Goal: Check status: Check status

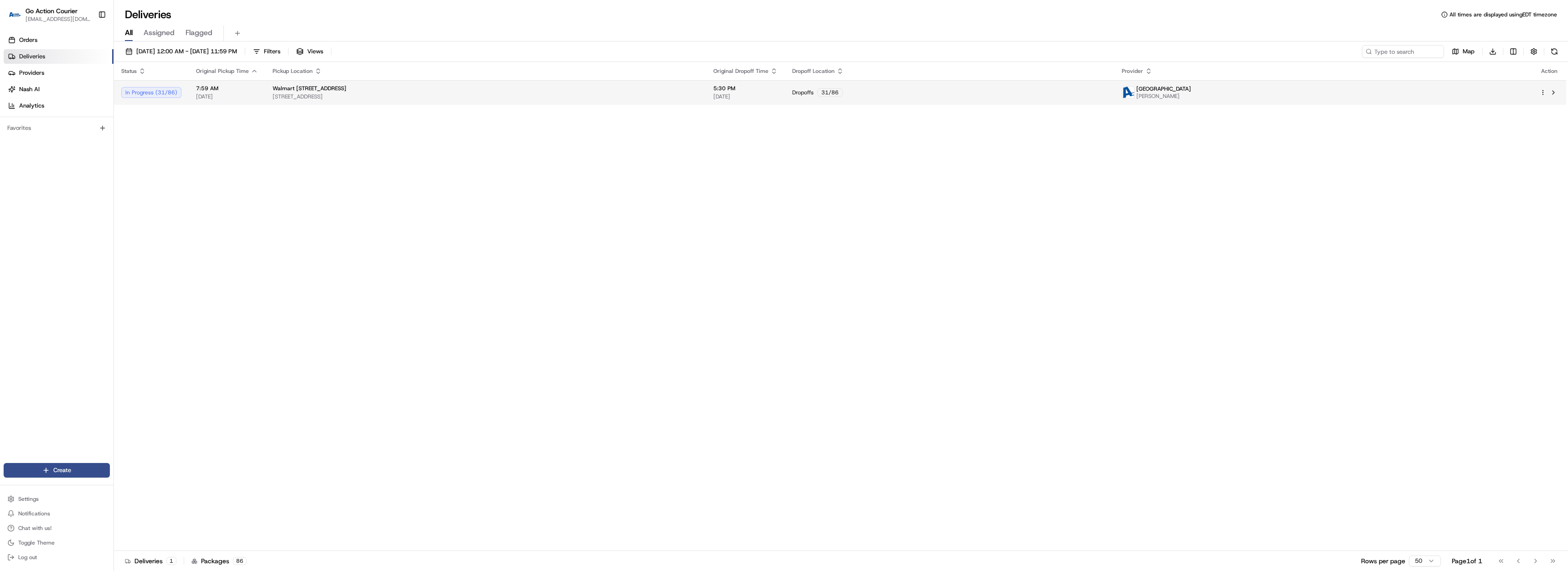
click at [396, 93] on span "[STREET_ADDRESS]" at bounding box center [486, 97] width 426 height 8
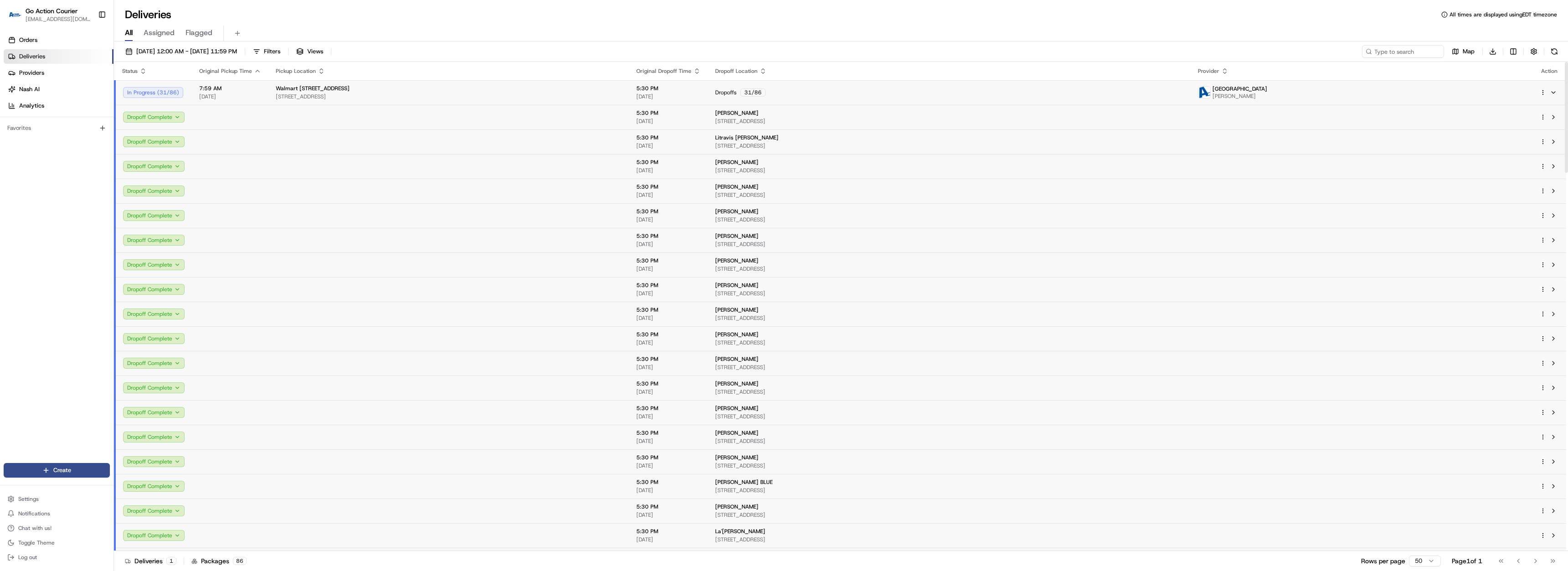
click at [254, 124] on td at bounding box center [230, 117] width 77 height 25
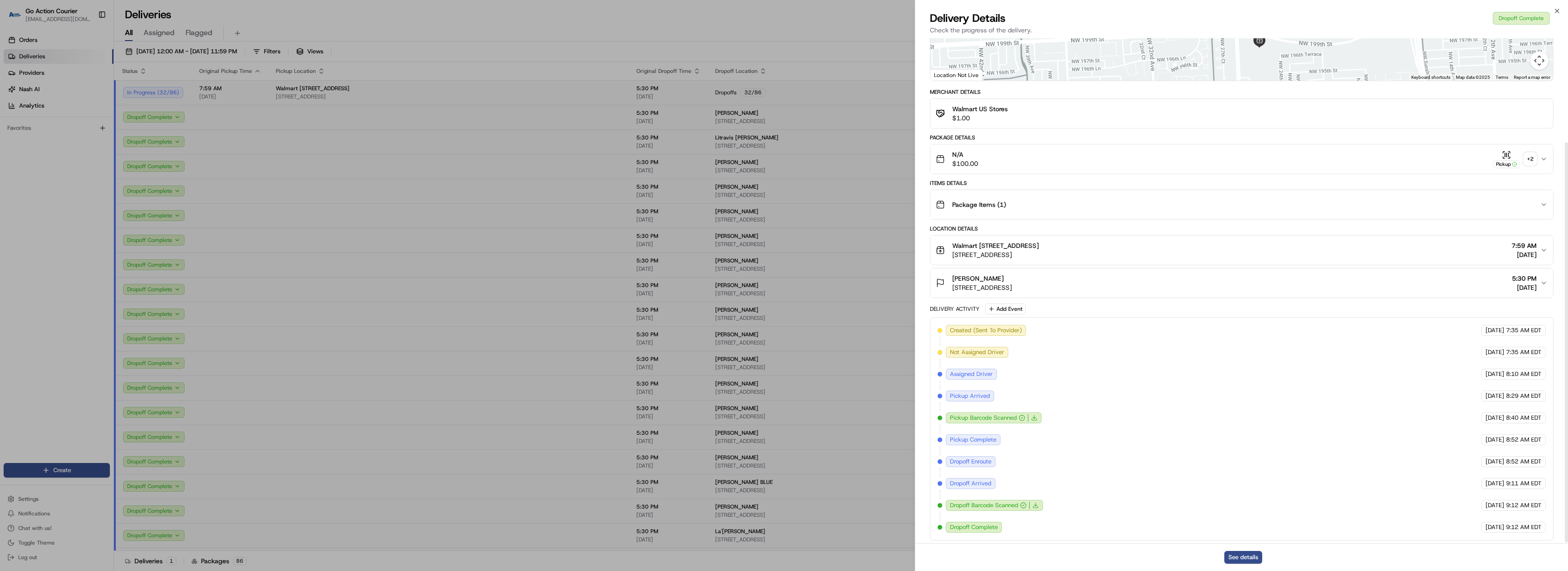
scroll to position [132, 0]
click at [1554, 10] on icon "button" at bounding box center [1557, 11] width 8 height 8
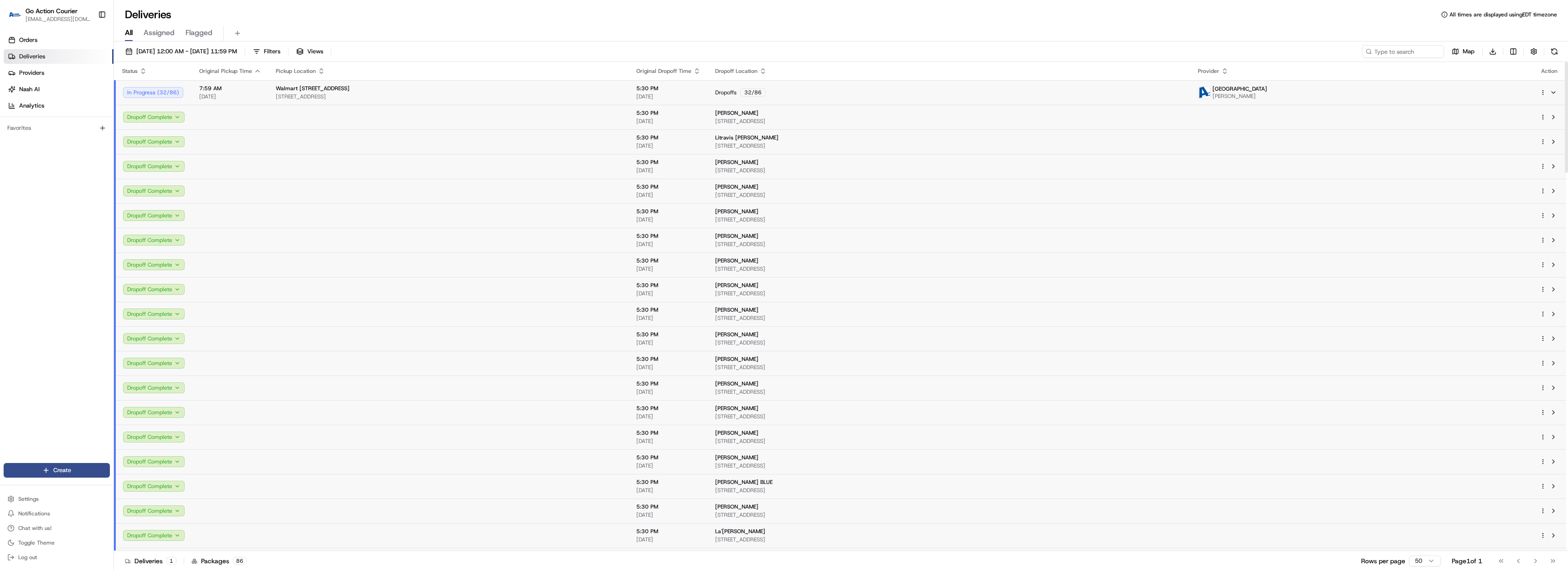
click at [301, 88] on span "Walmart [STREET_ADDRESS]" at bounding box center [313, 89] width 74 height 8
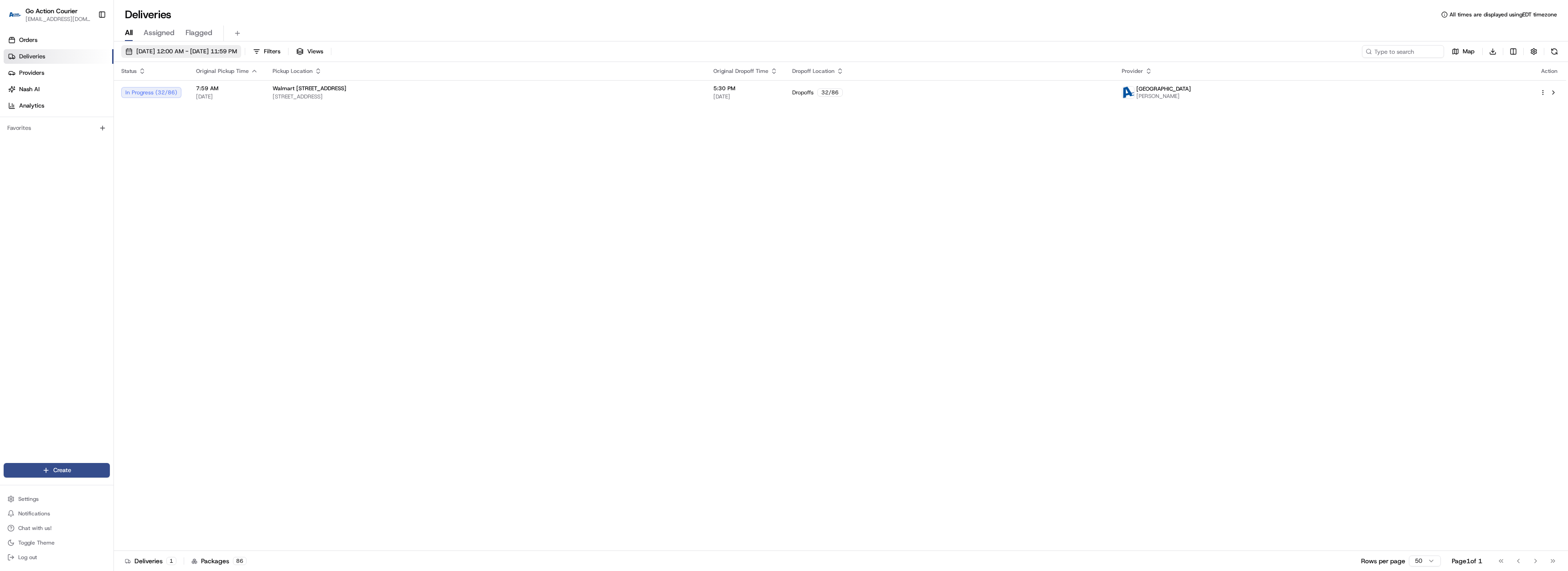
click at [172, 55] on span "[DATE] 12:00 AM - [DATE] 11:59 PM" at bounding box center [186, 51] width 101 height 8
click at [274, 192] on button "23" at bounding box center [280, 194] width 15 height 15
type input "Aug 23, 2025"
click at [349, 192] on button "24" at bounding box center [344, 194] width 15 height 15
type input "Sep 24, 2025"
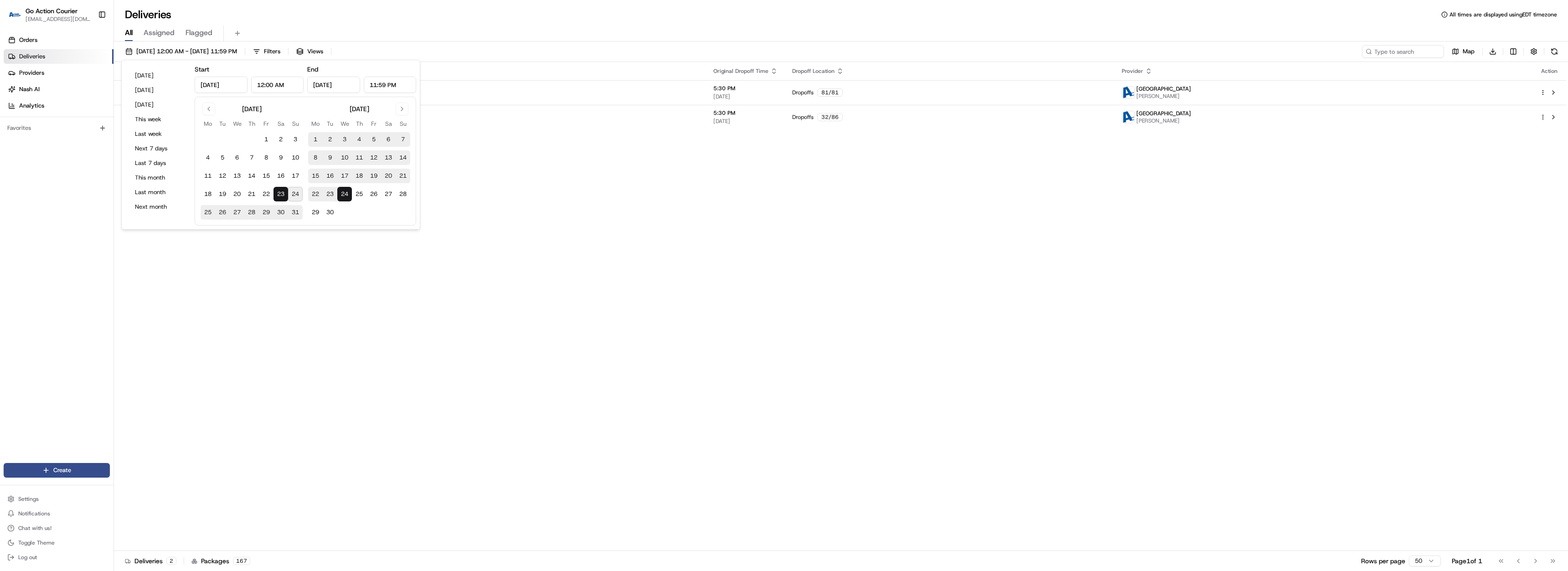
click at [426, 20] on div "Deliveries All times are displayed using EDT timezone" at bounding box center [841, 15] width 1454 height 15
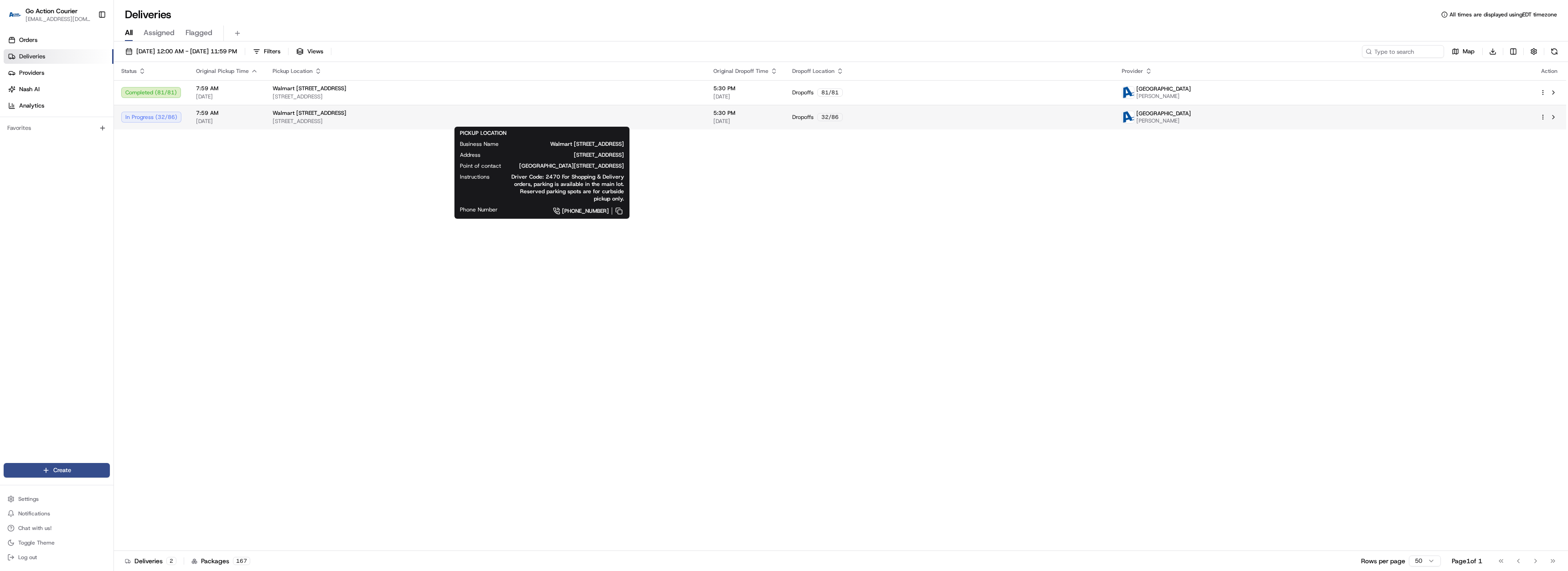
click at [385, 117] on div "Walmart [STREET_ADDRESS][GEOGRAPHIC_DATA][STREET_ADDRESS][GEOGRAPHIC_DATA]" at bounding box center [486, 117] width 426 height 15
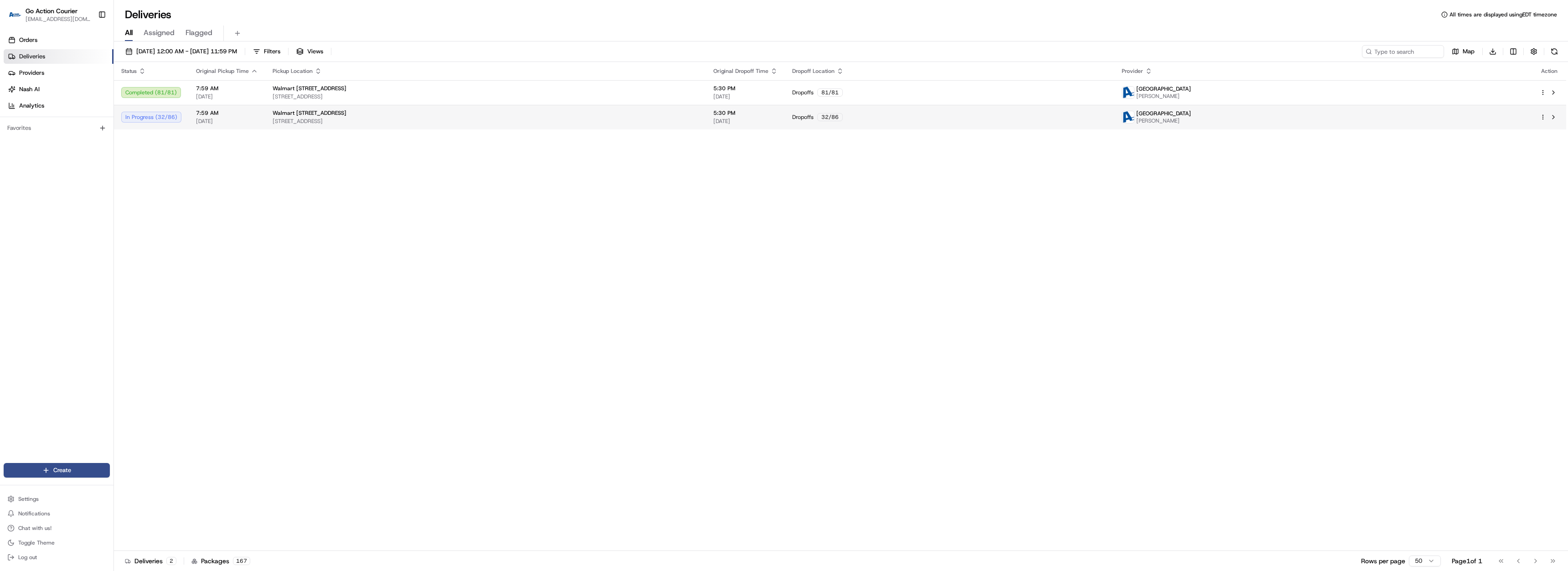
click at [432, 119] on span "[STREET_ADDRESS]" at bounding box center [486, 121] width 426 height 8
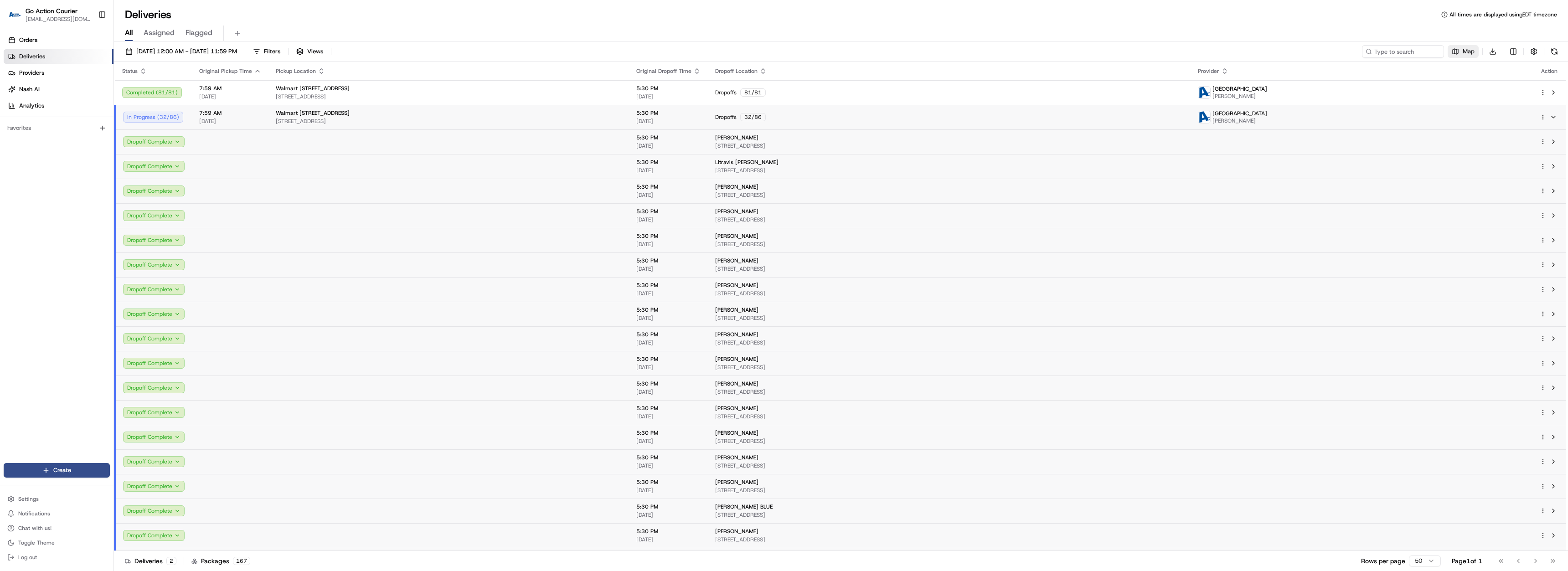
click at [1464, 56] on button "Map" at bounding box center [1463, 51] width 31 height 13
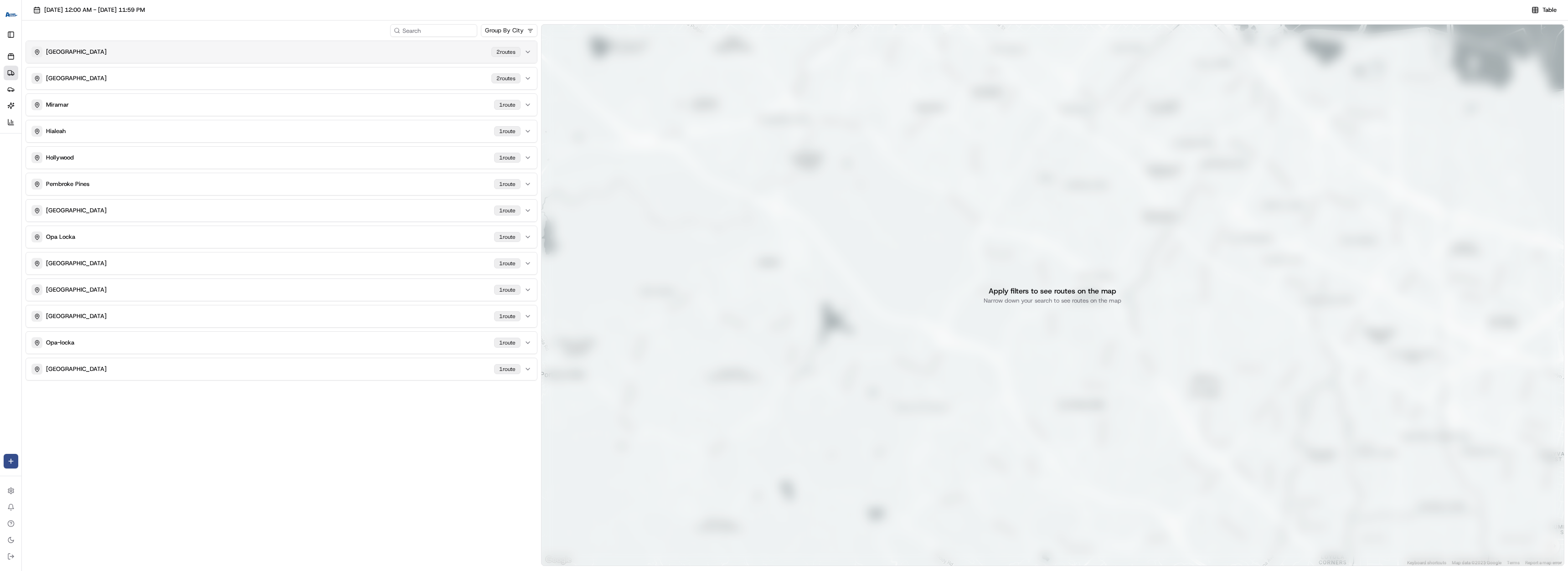
click at [401, 44] on button "MIAMI GARDENS 2 route s" at bounding box center [282, 52] width 511 height 22
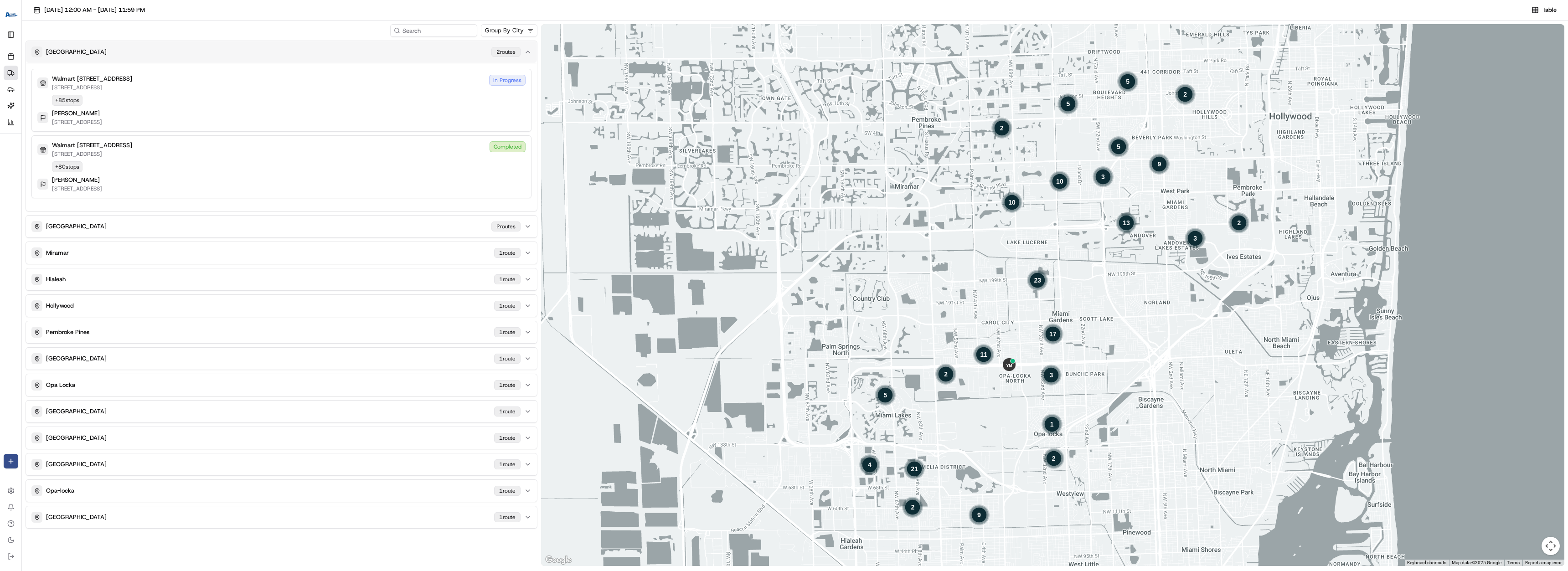
click at [356, 53] on div "MIAMI GARDENS 2 route s" at bounding box center [276, 51] width 489 height 11
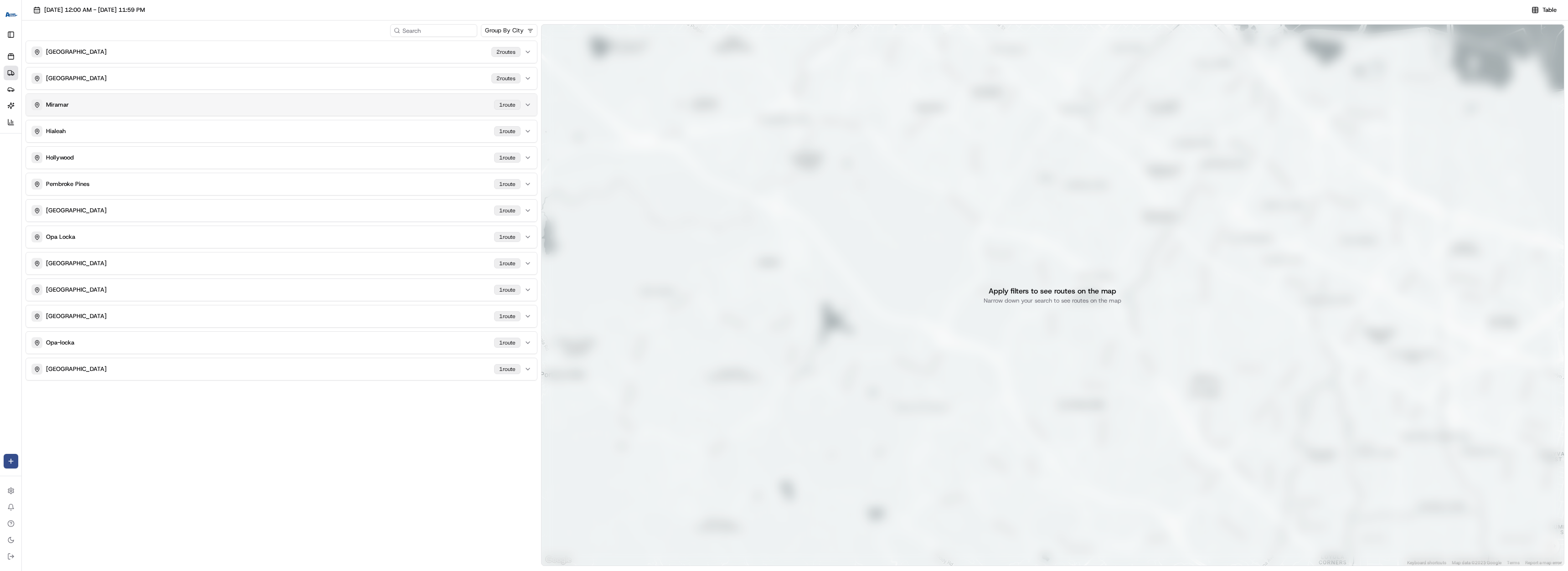
click at [320, 113] on button "Miramar 1 route" at bounding box center [282, 105] width 511 height 22
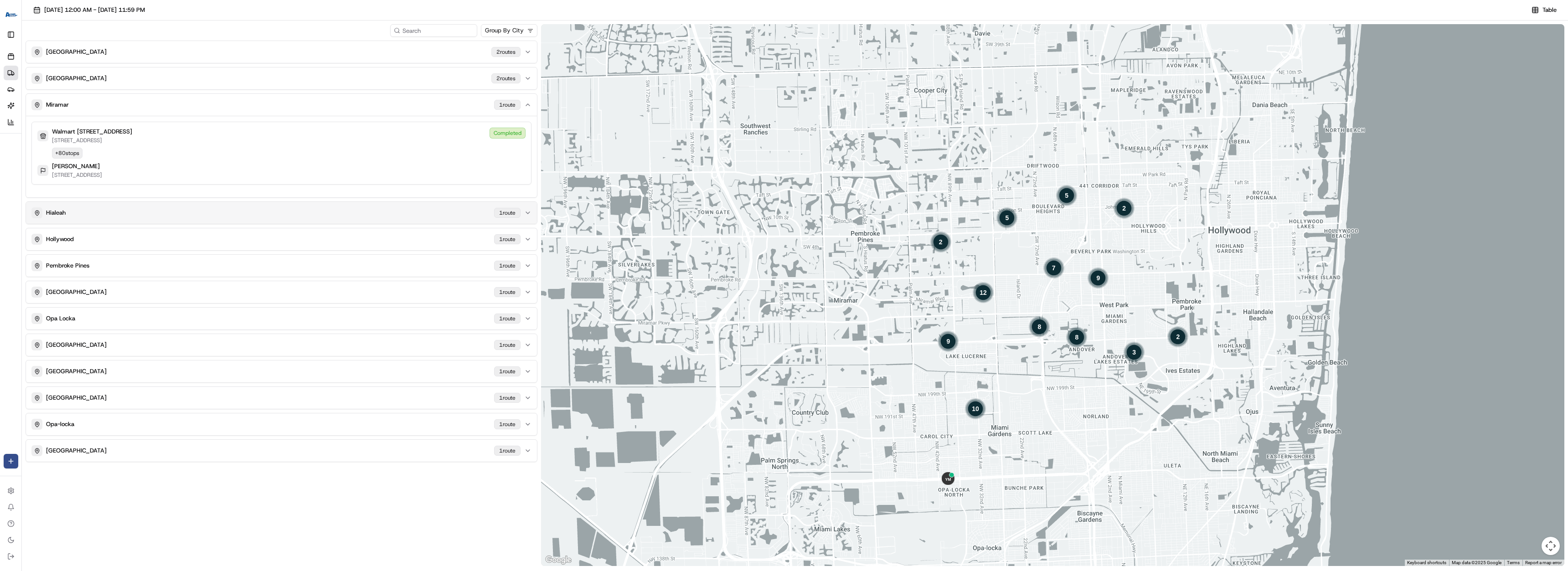
click at [328, 220] on button "Hialeah 1 route" at bounding box center [282, 212] width 511 height 22
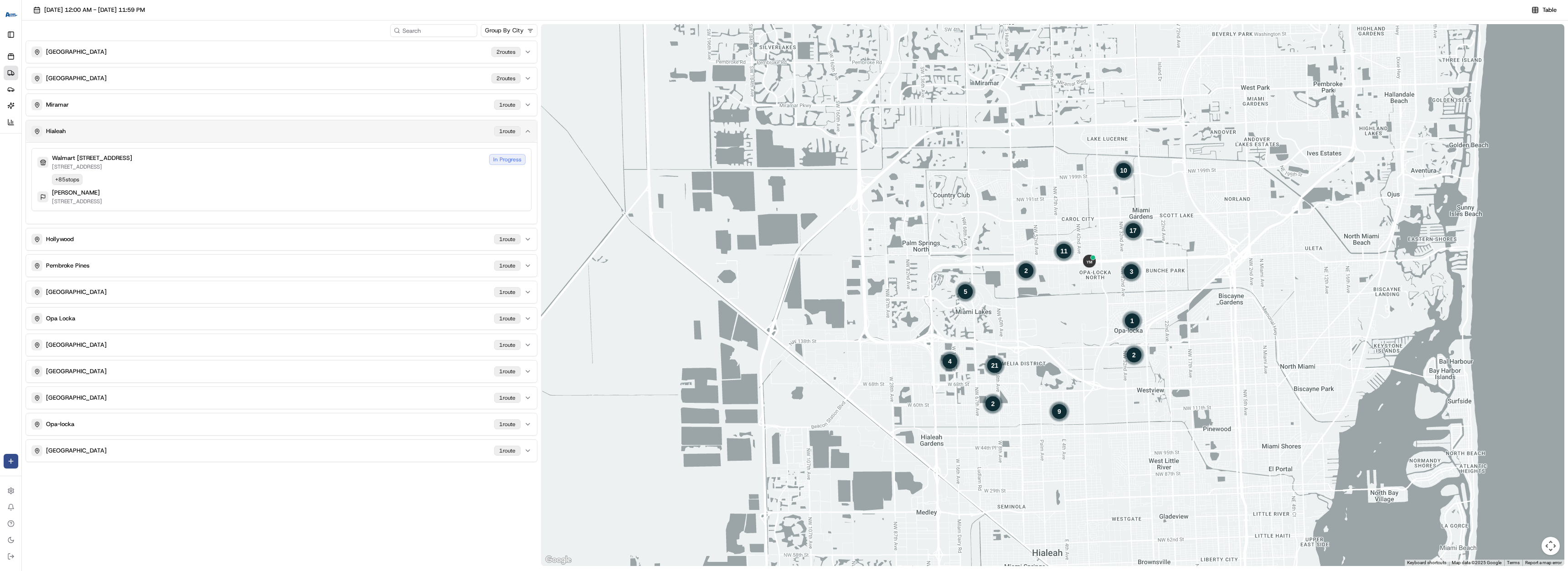
click at [297, 129] on div "Hialeah 1 route" at bounding box center [276, 131] width 489 height 11
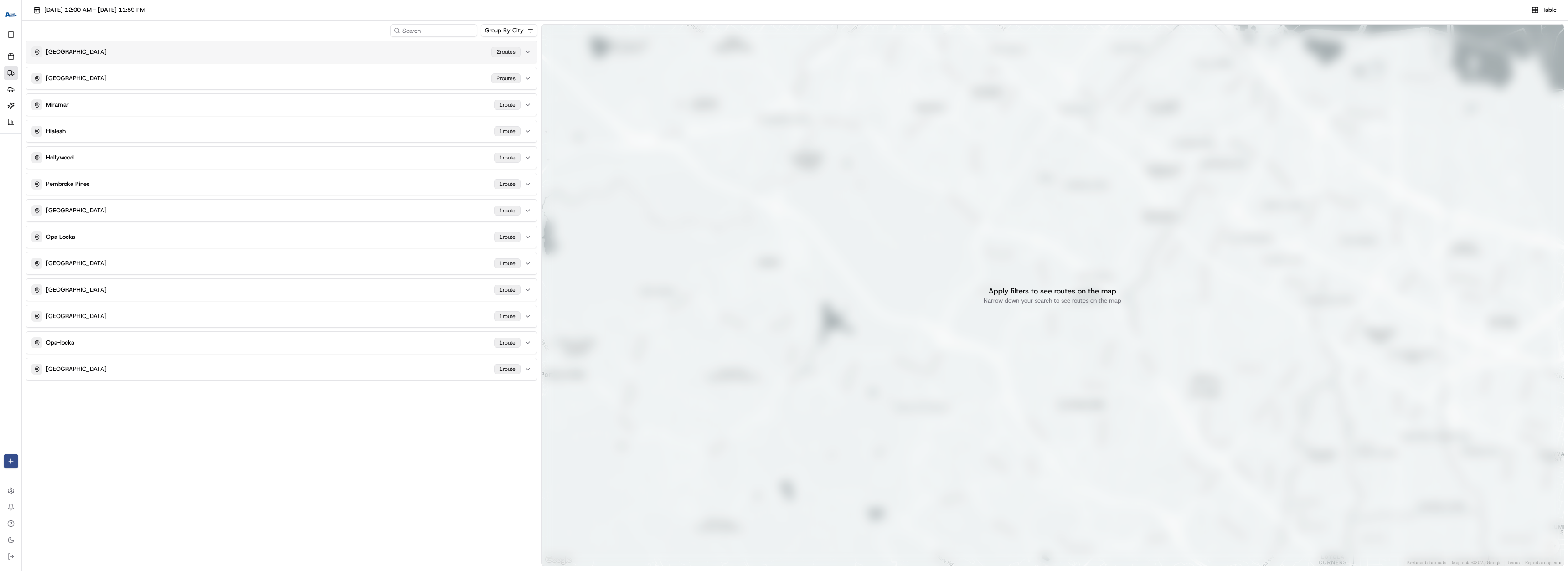
click at [292, 49] on div "MIAMI GARDENS 2 route s" at bounding box center [276, 51] width 489 height 11
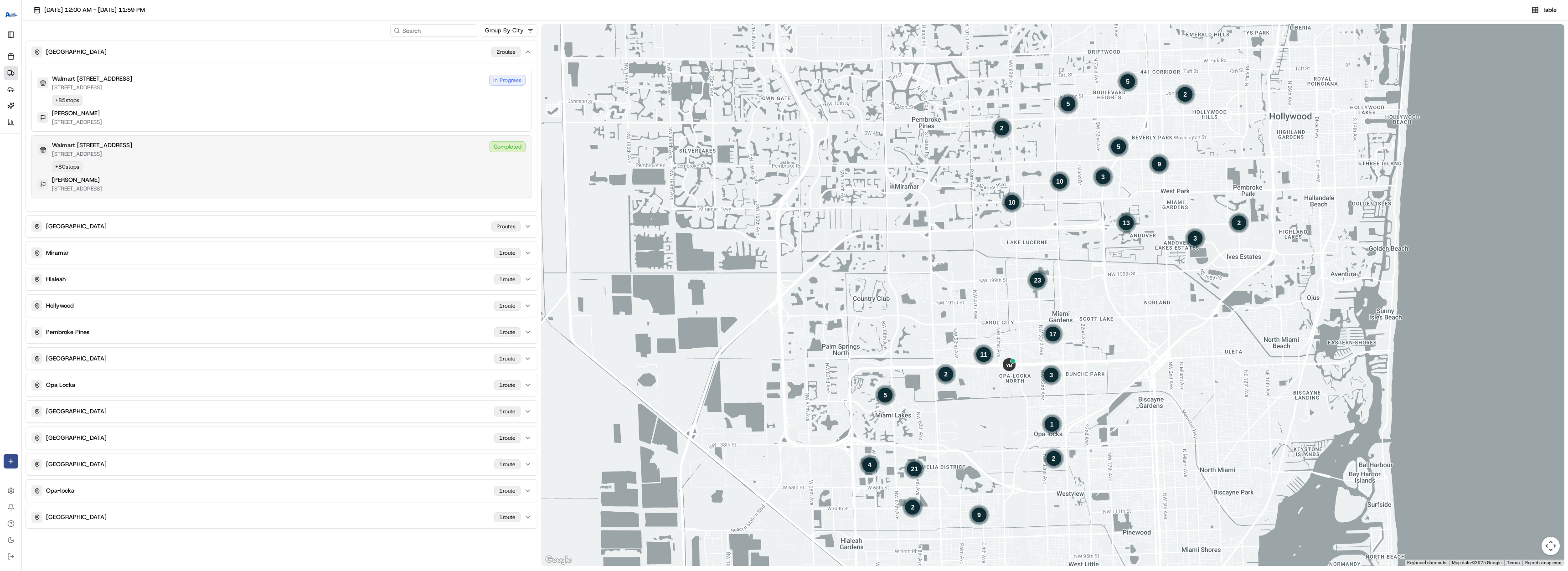
click at [302, 153] on div "Walmart 3311 - Miami Gardens, FL 19501 NW 27TH AVE, MIAMI GARDENS, FL 33056, US…" at bounding box center [282, 150] width 488 height 16
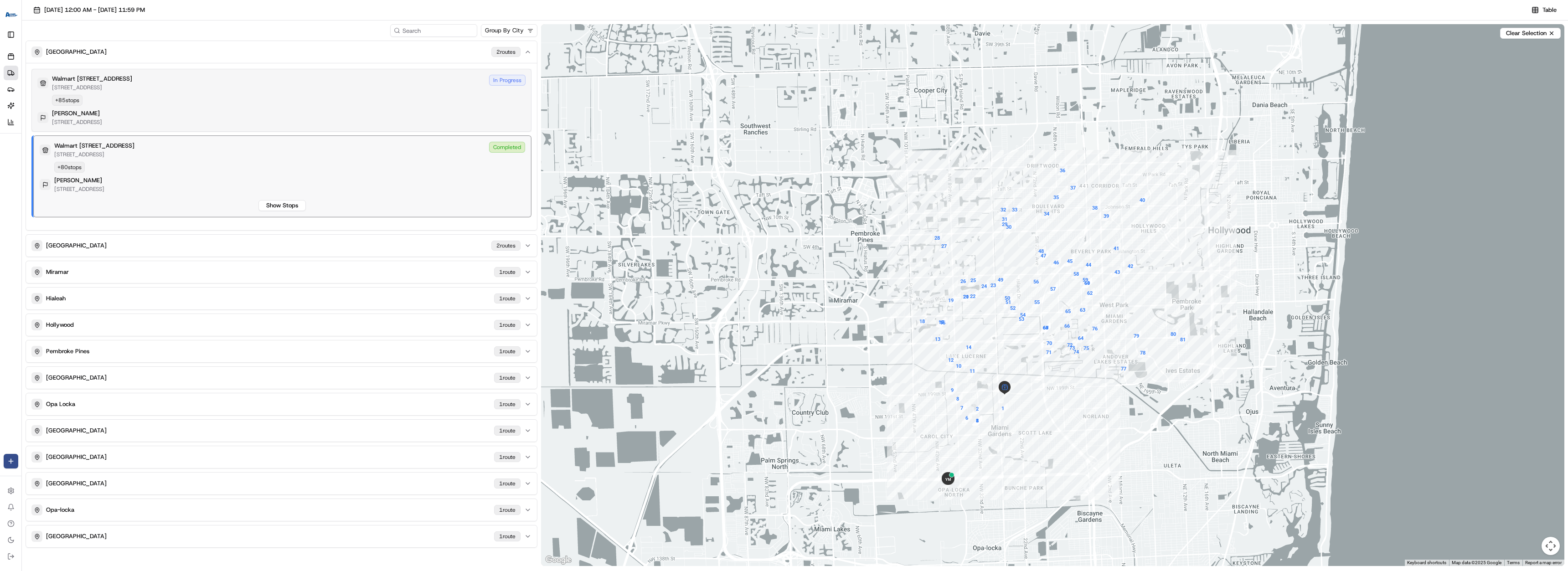
click at [408, 83] on div "Walmart 3311 - Miami Gardens, FL 19501 NW 27TH AVE, MIAMI GARDENS, FL 33056, US…" at bounding box center [282, 83] width 488 height 16
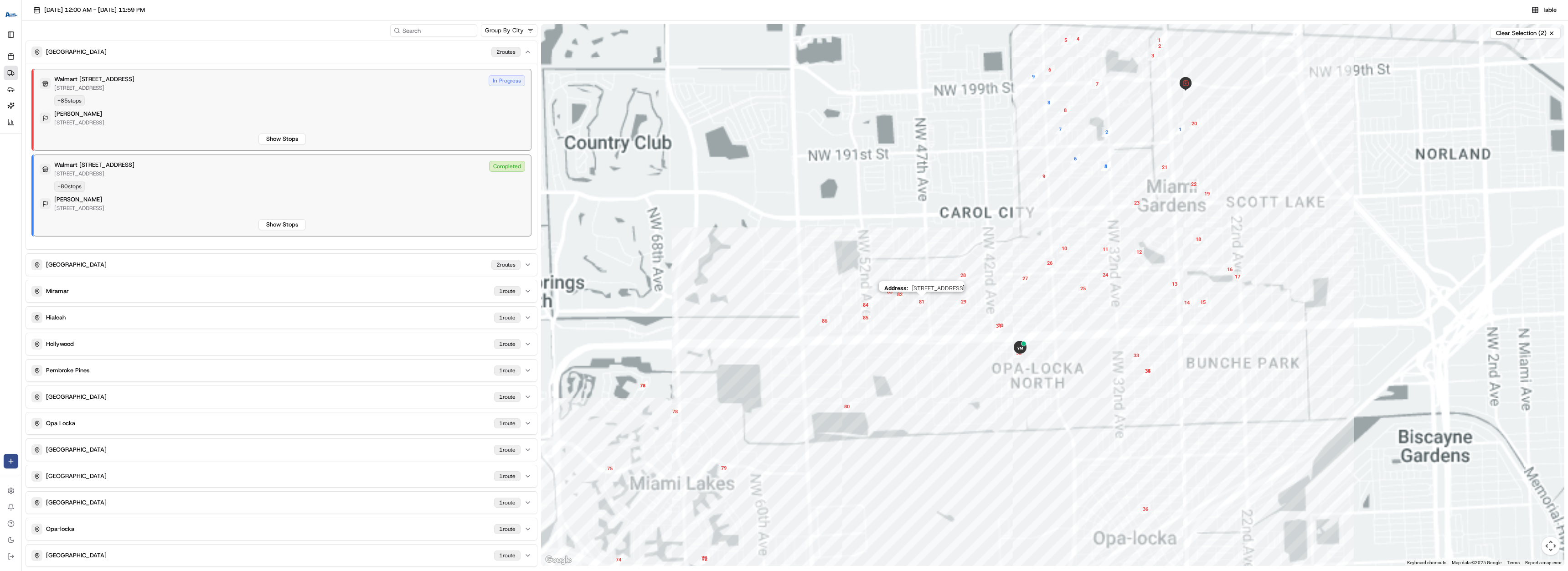
drag, startPoint x: 967, startPoint y: 355, endPoint x: 976, endPoint y: 392, distance: 38.1
click at [843, 274] on div "Address : 17201 NW 47th Ct, Miami Gardens, FL 33055, US" at bounding box center [1053, 295] width 1023 height 542
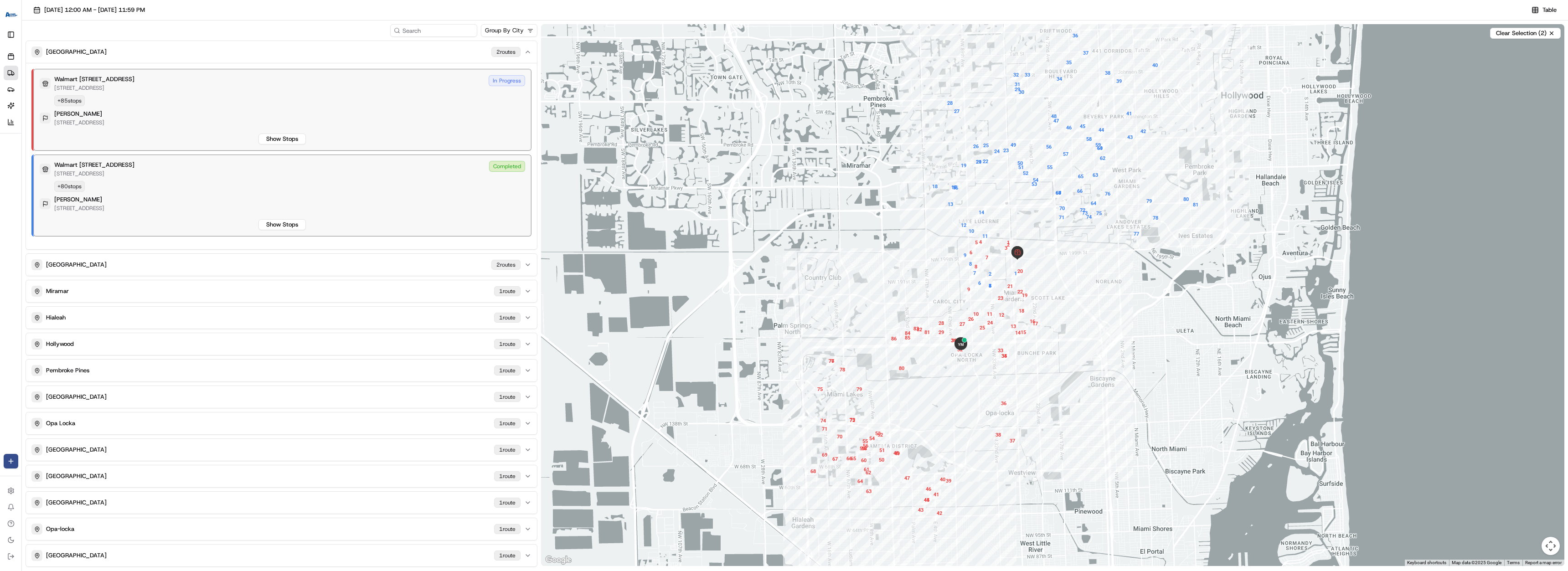
click at [382, 128] on div "Walmart 3311 - Miami Gardens, FL 19501 NW 27TH AVE, MIAMI GARDENS, FL 33056, US…" at bounding box center [282, 110] width 485 height 69
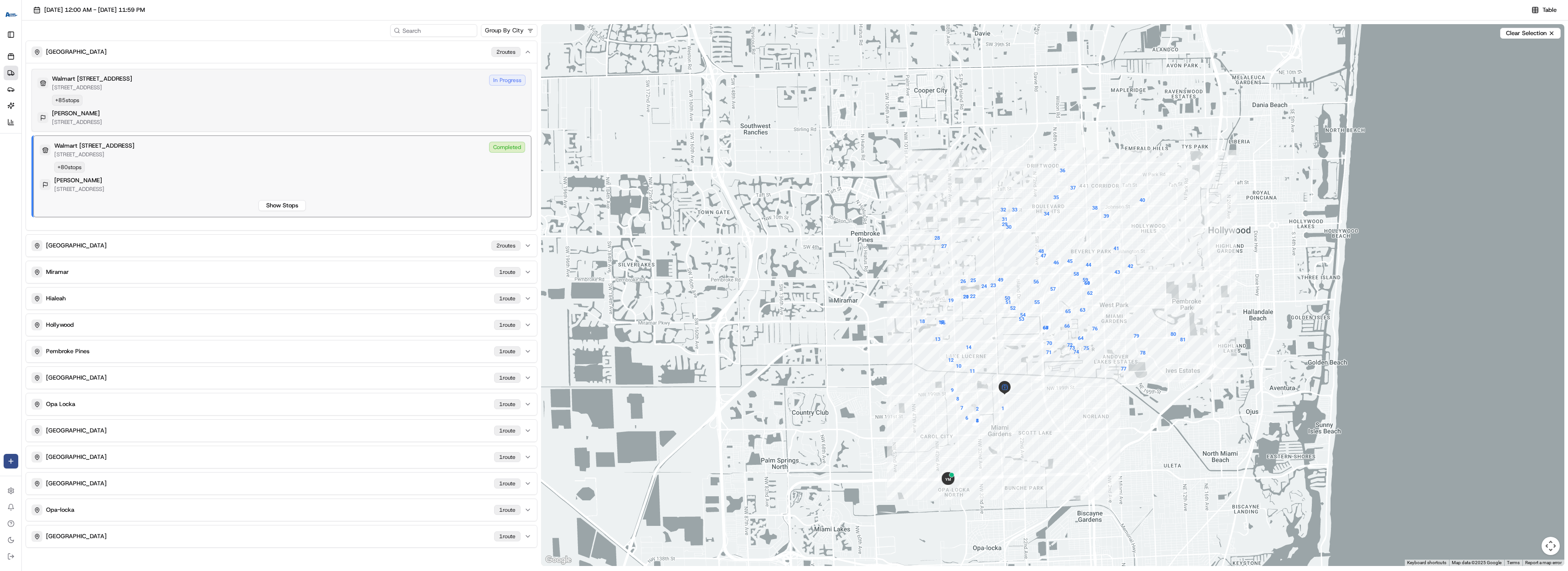
click at [377, 111] on div "odalys torres 5445 nw 169 terr, Miami Gardens, FL 33055, US" at bounding box center [282, 118] width 488 height 16
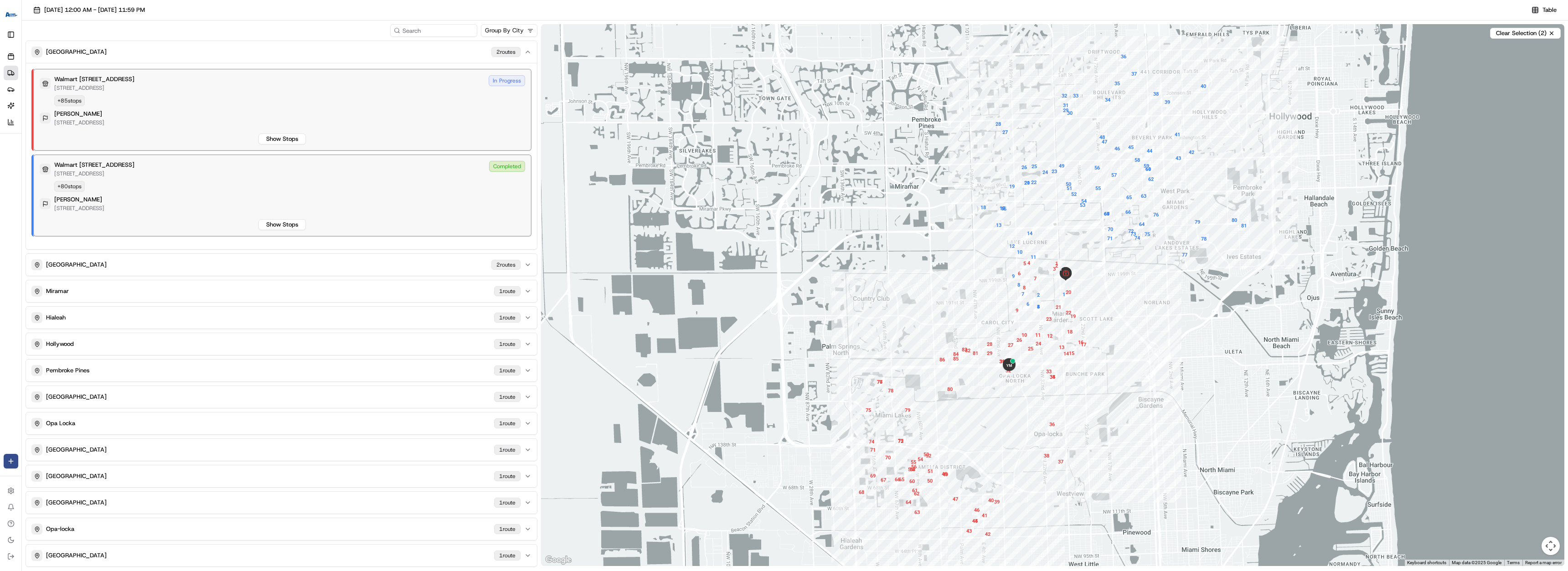
click at [387, 174] on div "Walmart 3311 - Miami Gardens, FL 19501 NW 27TH AVE, MIAMI GARDENS, FL 33056, US…" at bounding box center [282, 169] width 485 height 16
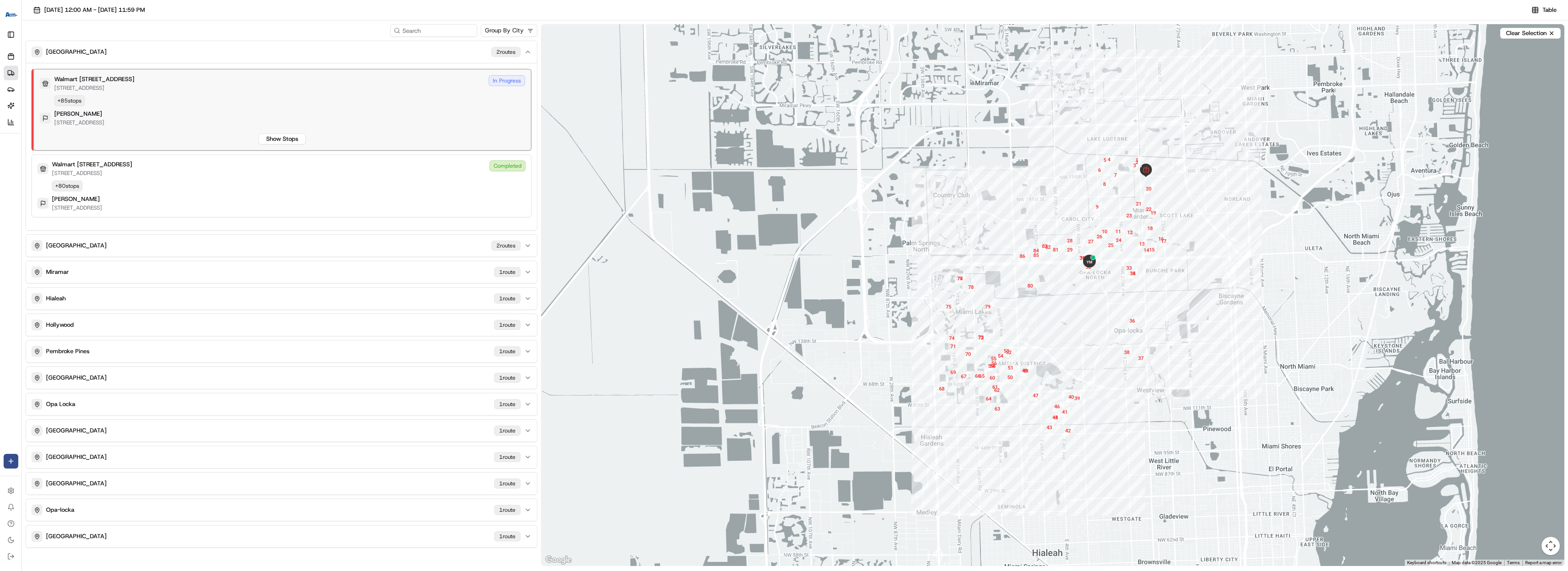
click at [370, 101] on div "Walmart 3311 - Miami Gardens, FL 19501 NW 27TH AVE, MIAMI GARDENS, FL 33056, US…" at bounding box center [282, 110] width 485 height 69
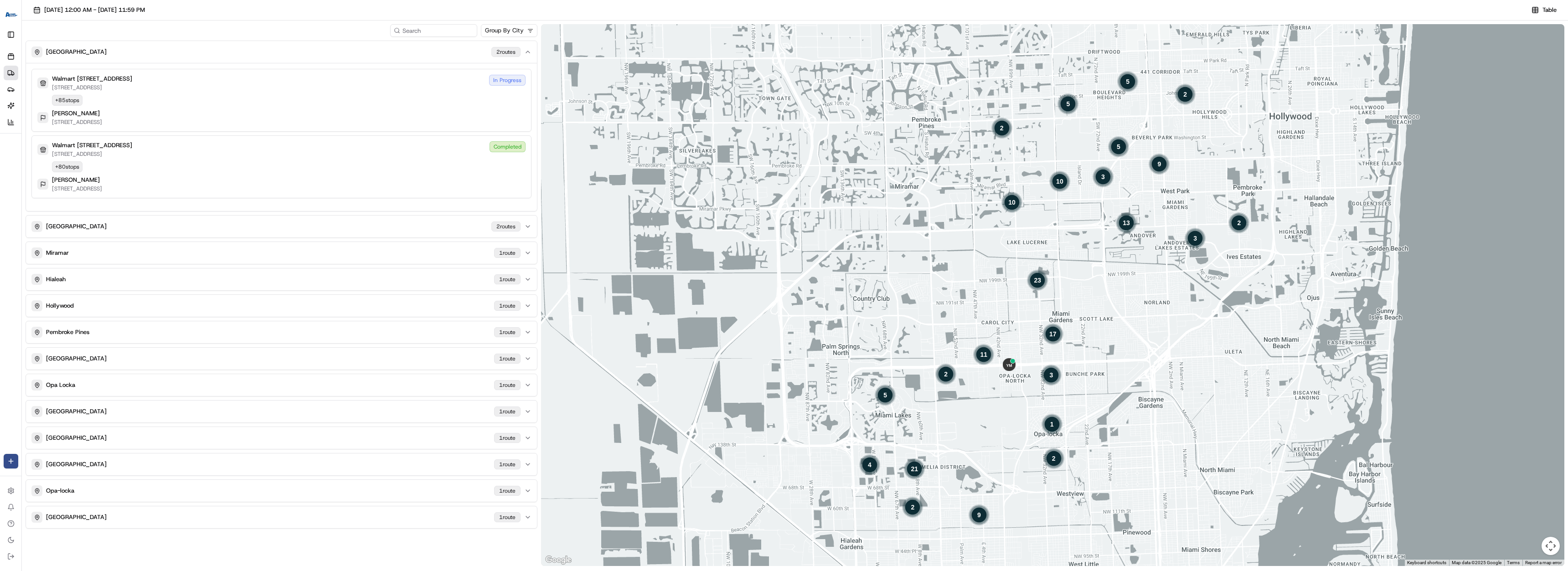
click at [370, 101] on div "Walmart [GEOGRAPHIC_DATA][STREET_ADDRESS][GEOGRAPHIC_DATA] In Progress + 85 sto…" at bounding box center [282, 100] width 488 height 51
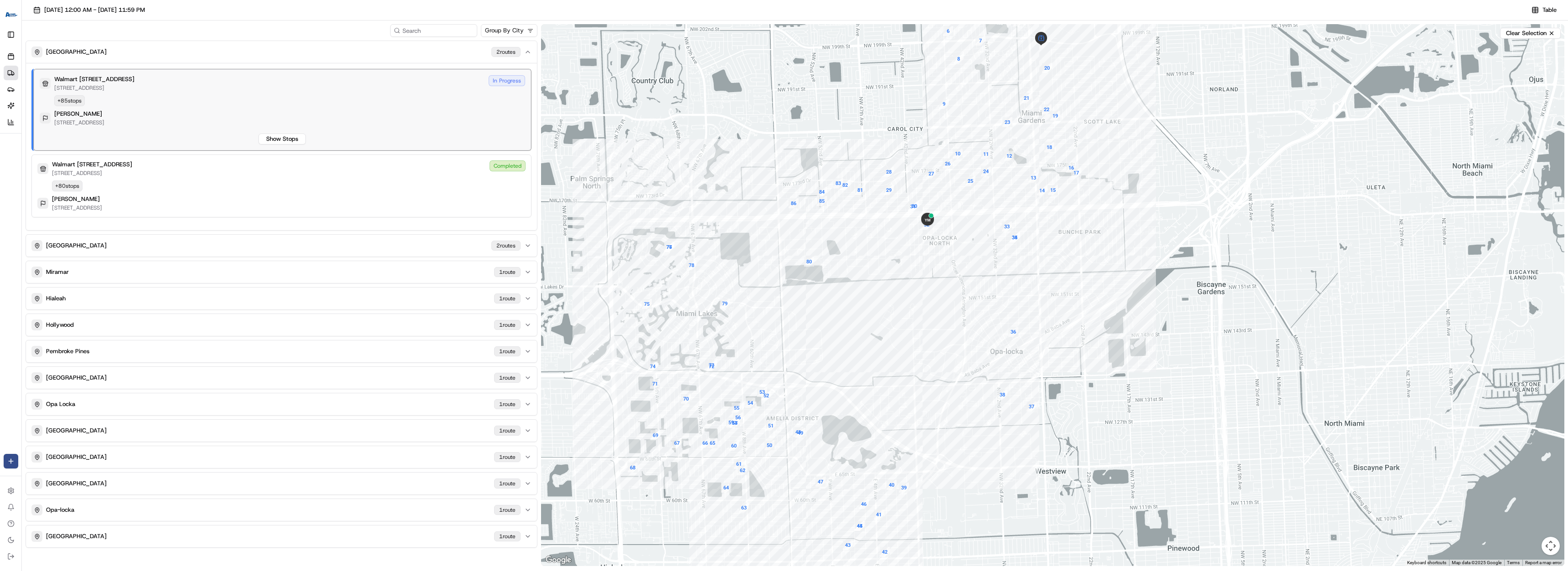
drag, startPoint x: 1195, startPoint y: 309, endPoint x: 898, endPoint y: 255, distance: 301.9
click at [898, 255] on div at bounding box center [1053, 295] width 1023 height 542
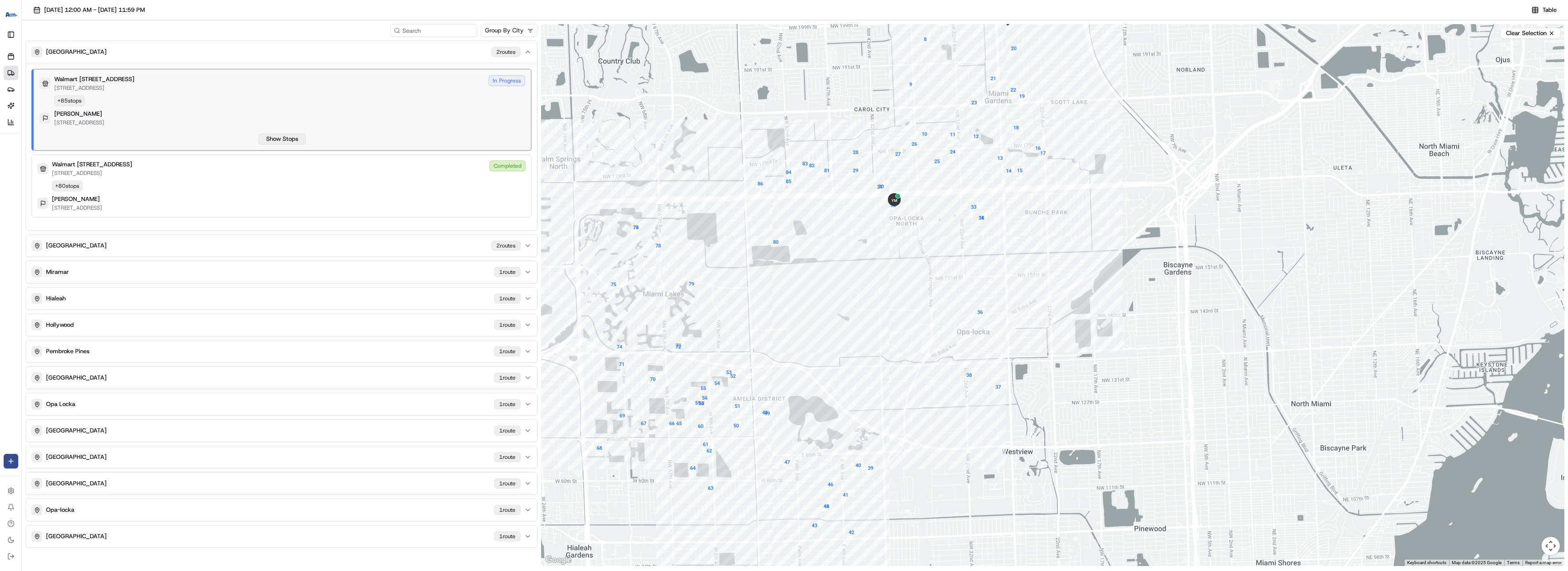
click at [288, 139] on button "Show Stops" at bounding box center [282, 139] width 48 height 11
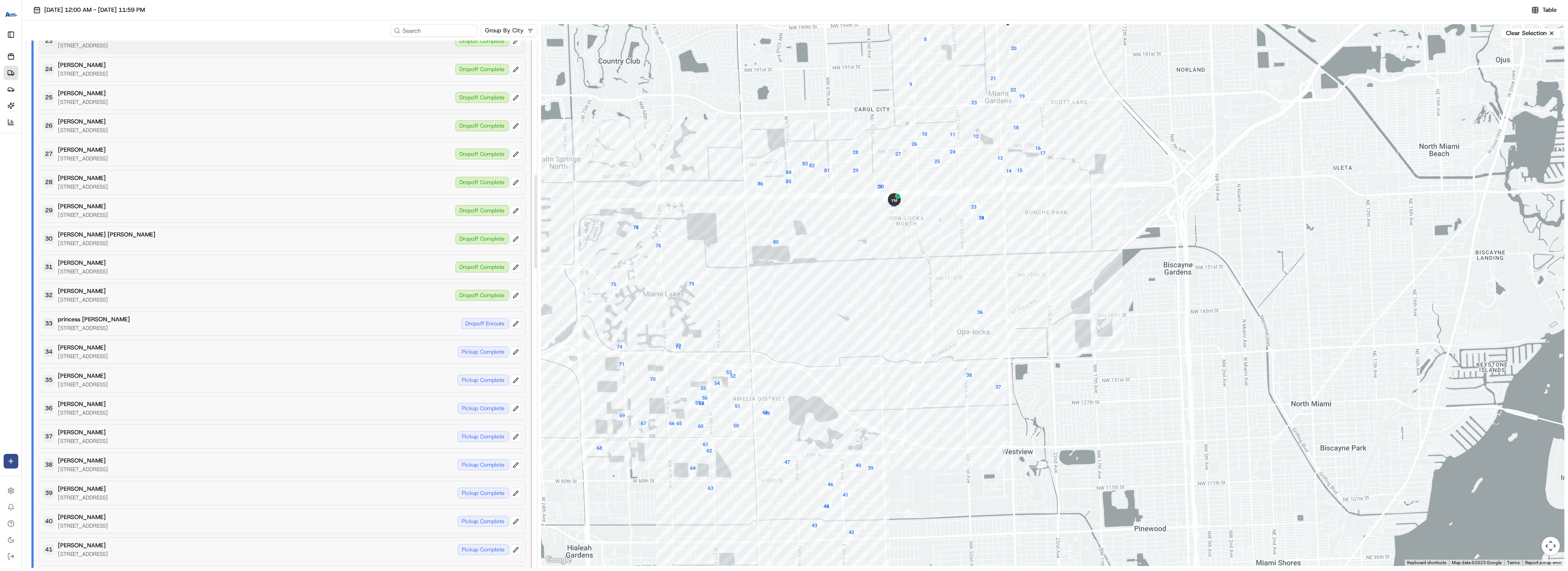
scroll to position [729, 0]
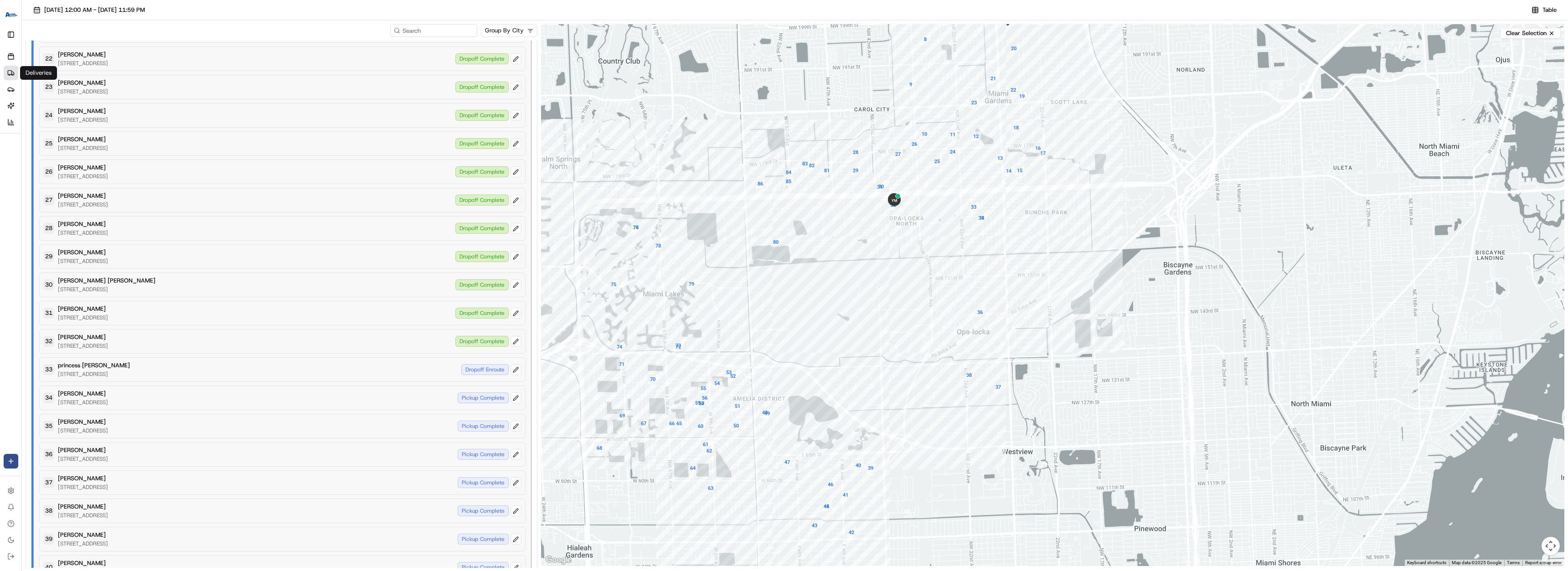
click at [15, 75] on link "Deliveries" at bounding box center [11, 73] width 15 height 15
click at [1553, 9] on span "Table" at bounding box center [1549, 10] width 14 height 8
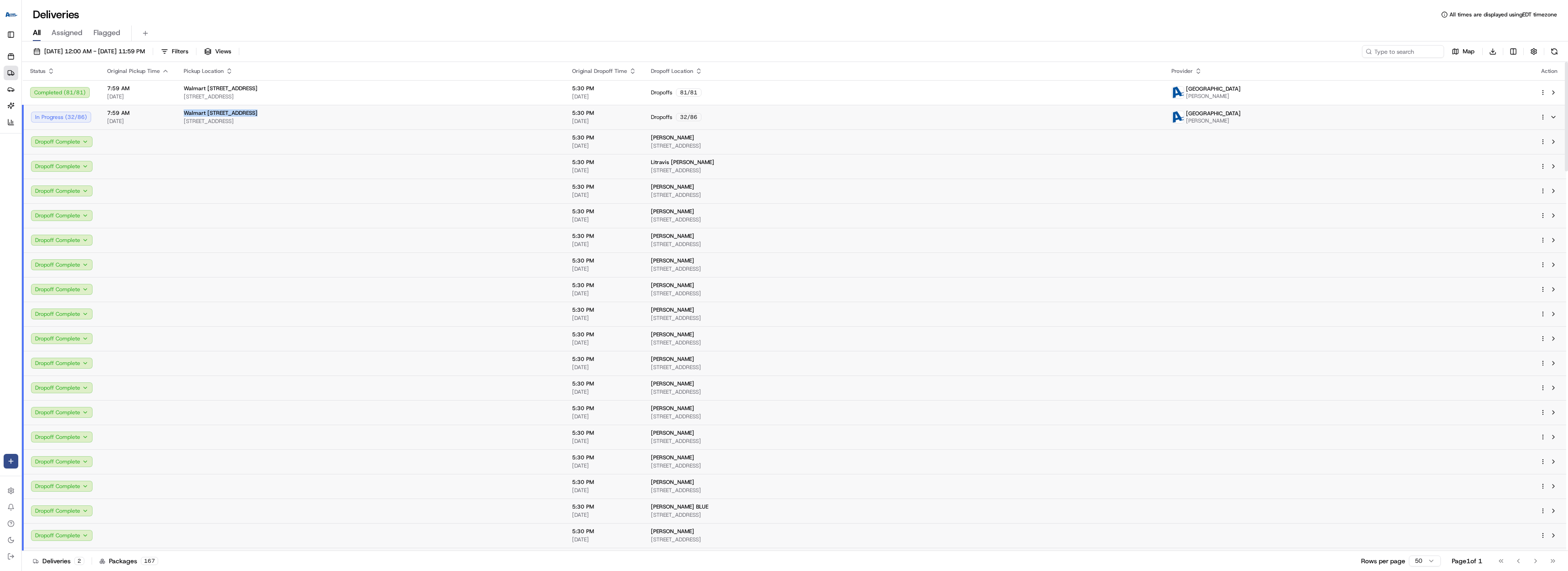
click at [176, 117] on td "Walmart [STREET_ADDRESS][GEOGRAPHIC_DATA][STREET_ADDRESS][GEOGRAPHIC_DATA]" at bounding box center [370, 117] width 388 height 25
click at [161, 120] on span "[DATE]" at bounding box center [138, 121] width 62 height 8
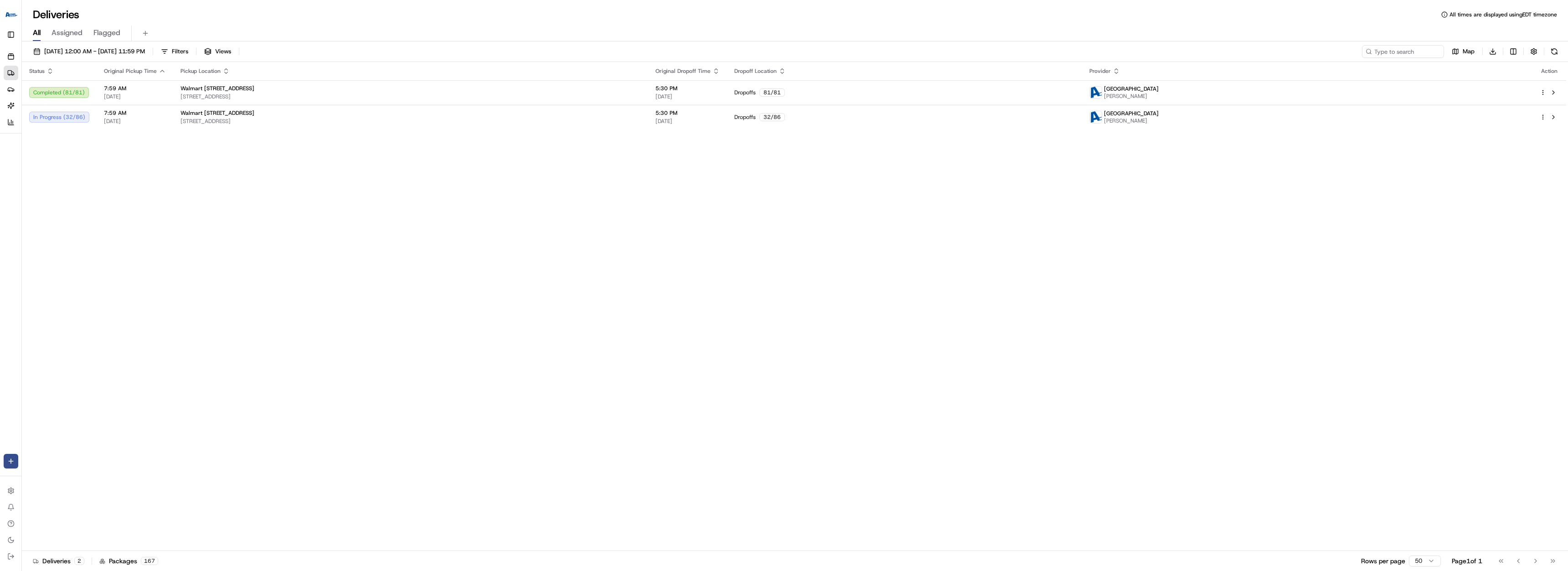
click at [10, 30] on button "Toggle Sidebar" at bounding box center [11, 34] width 15 height 15
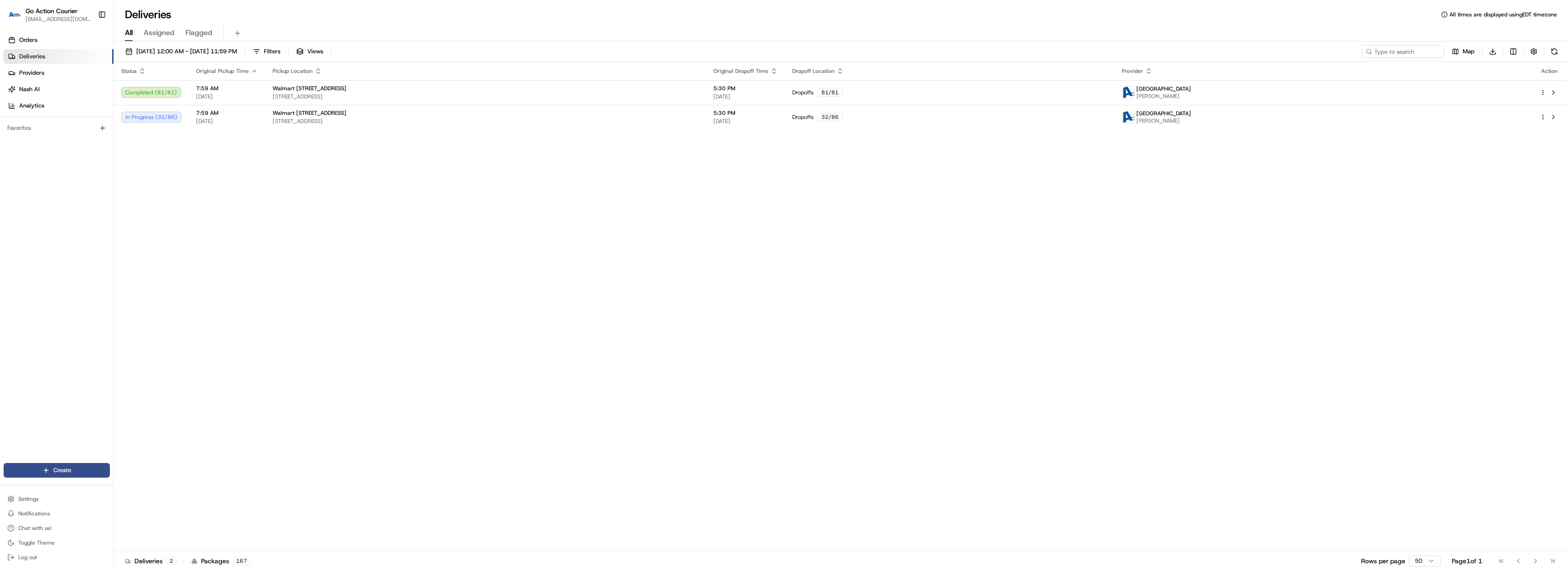
click at [514, 243] on div "Status Original Pickup Time Pickup Location Original Dropoff Time Dropoff Locat…" at bounding box center [840, 306] width 1452 height 489
click at [1124, 7] on div "Deliveries All times are displayed using EDT timezone All Assigned Flagged 08/2…" at bounding box center [841, 285] width 1454 height 571
click at [309, 131] on div "Status Original Pickup Time Pickup Location Original Dropoff Time Dropoff Locat…" at bounding box center [840, 306] width 1452 height 489
click at [309, 120] on span "[STREET_ADDRESS]" at bounding box center [486, 121] width 426 height 8
click at [699, 93] on span "[STREET_ADDRESS]" at bounding box center [486, 97] width 426 height 8
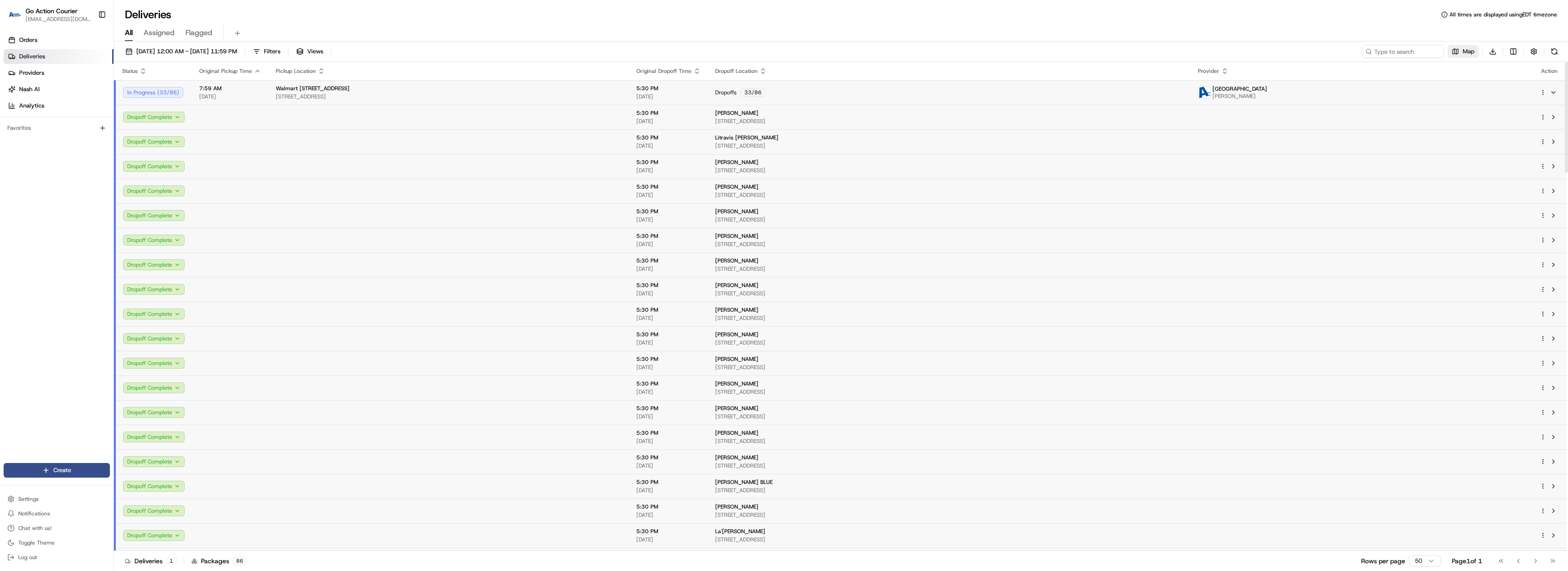
click at [1453, 48] on button "Map" at bounding box center [1463, 51] width 31 height 13
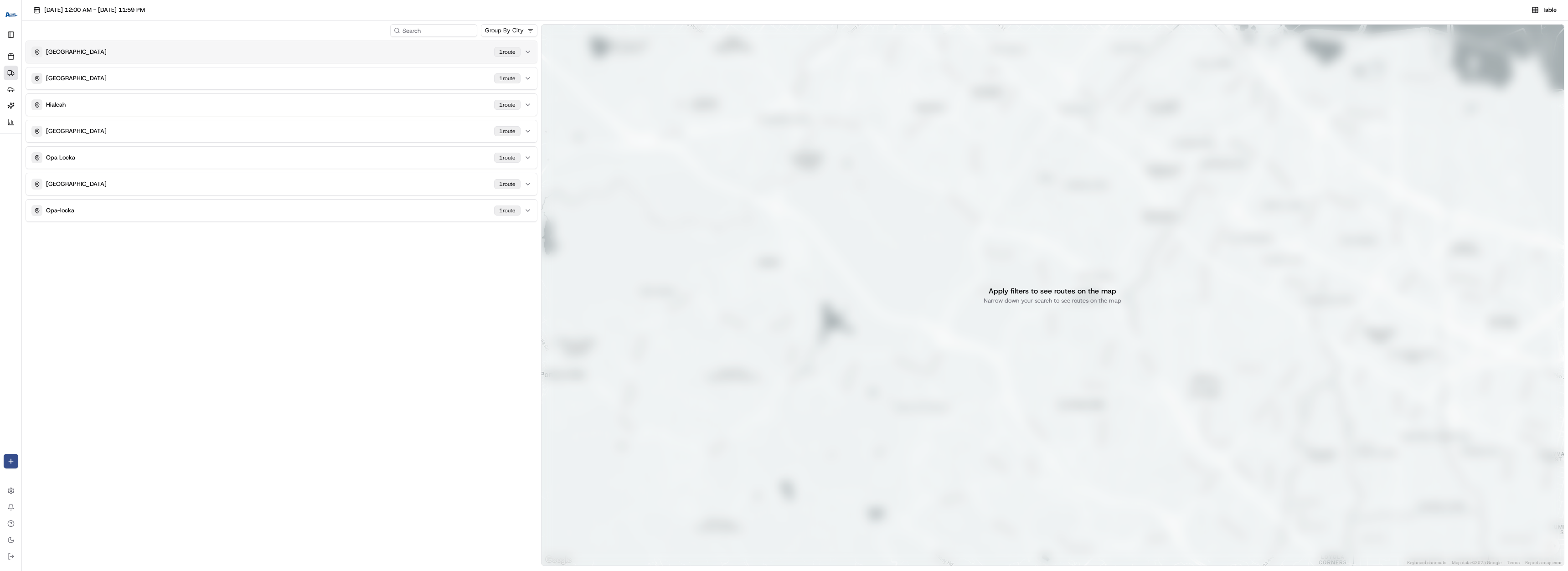
click at [403, 55] on div "MIAMI GARDENS 1 route" at bounding box center [276, 51] width 489 height 11
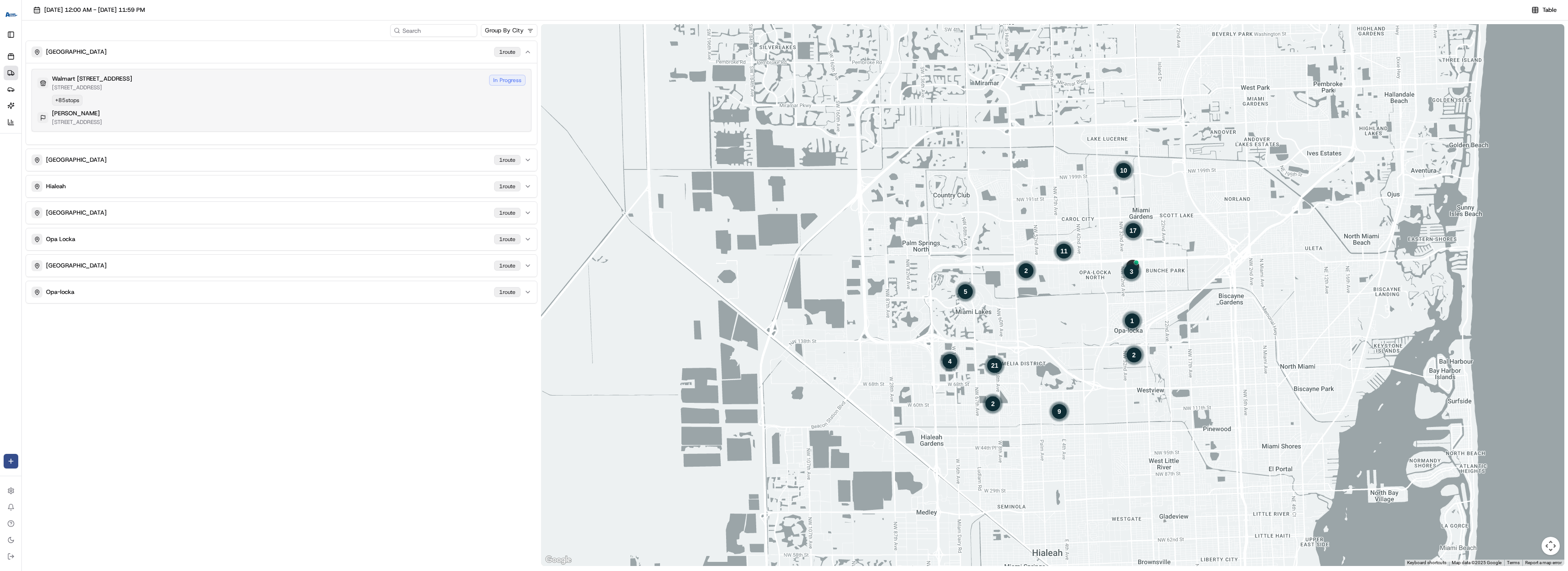
click at [408, 93] on div "Walmart [GEOGRAPHIC_DATA][STREET_ADDRESS][GEOGRAPHIC_DATA] In Progress + 85 sto…" at bounding box center [282, 100] width 488 height 51
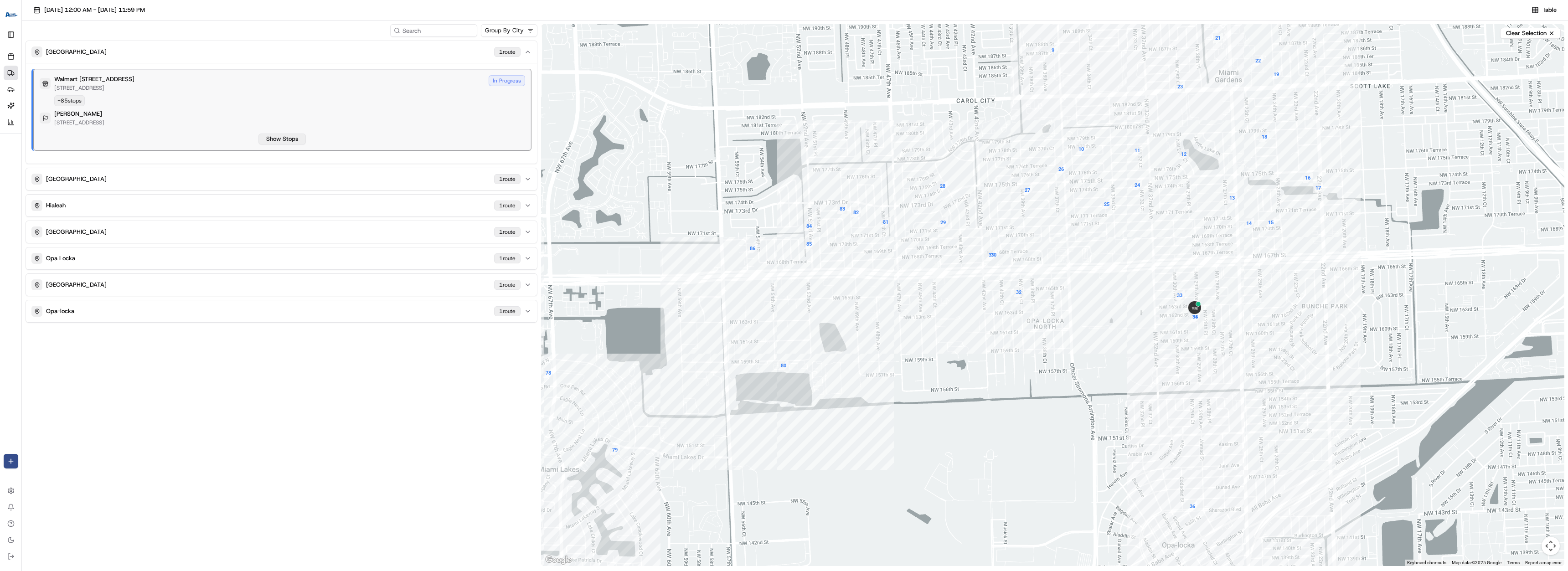
click at [293, 138] on button "Show Stops" at bounding box center [282, 139] width 48 height 11
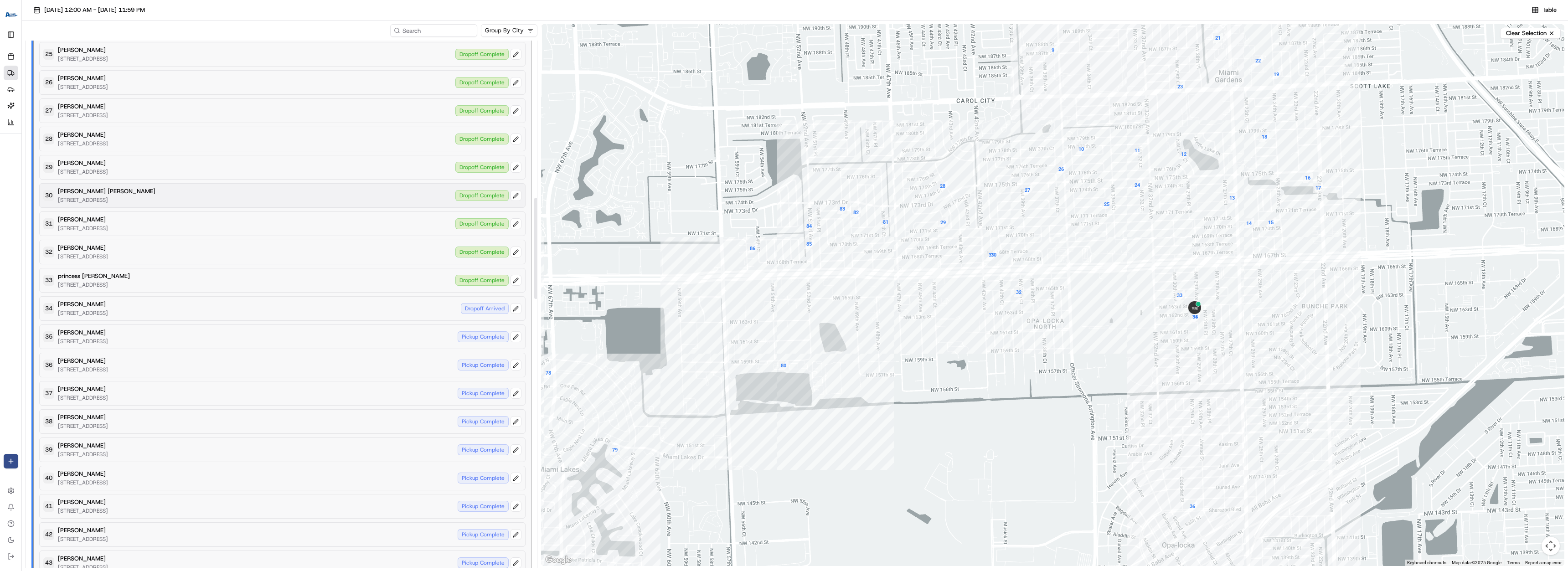
scroll to position [820, 0]
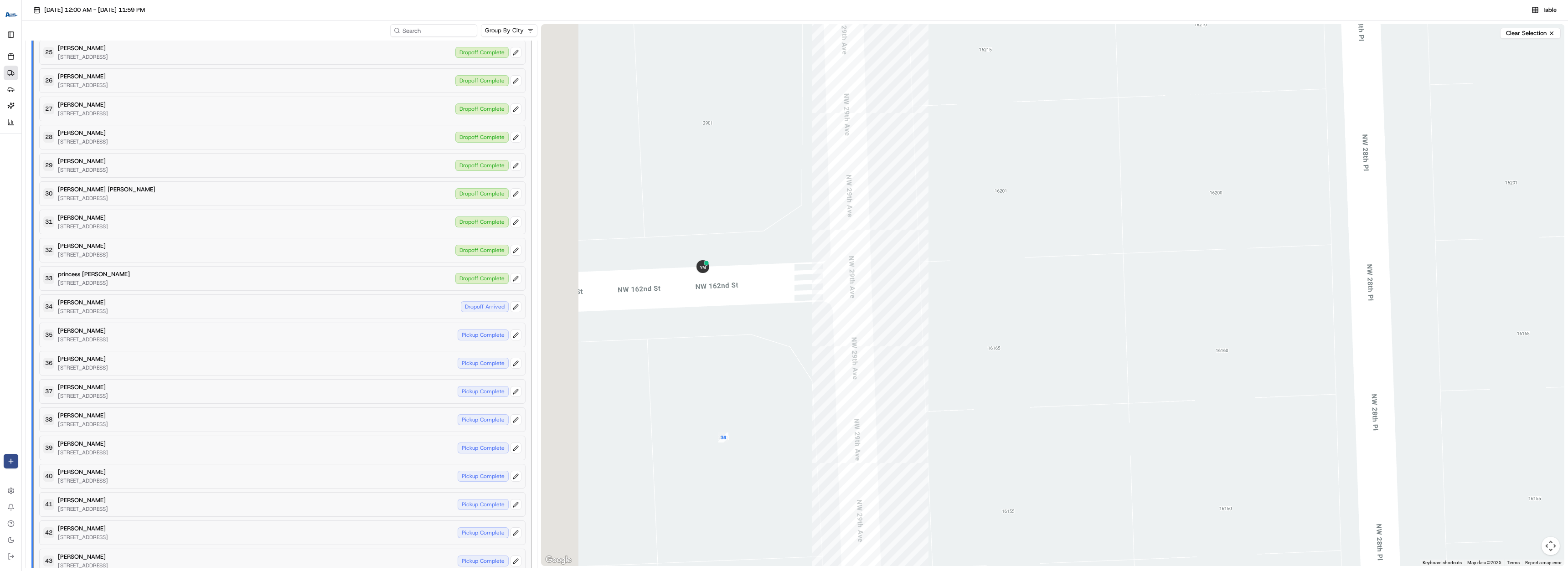
drag, startPoint x: 746, startPoint y: 266, endPoint x: 1090, endPoint y: 269, distance: 344.0
click at [1090, 269] on div at bounding box center [1053, 295] width 1023 height 542
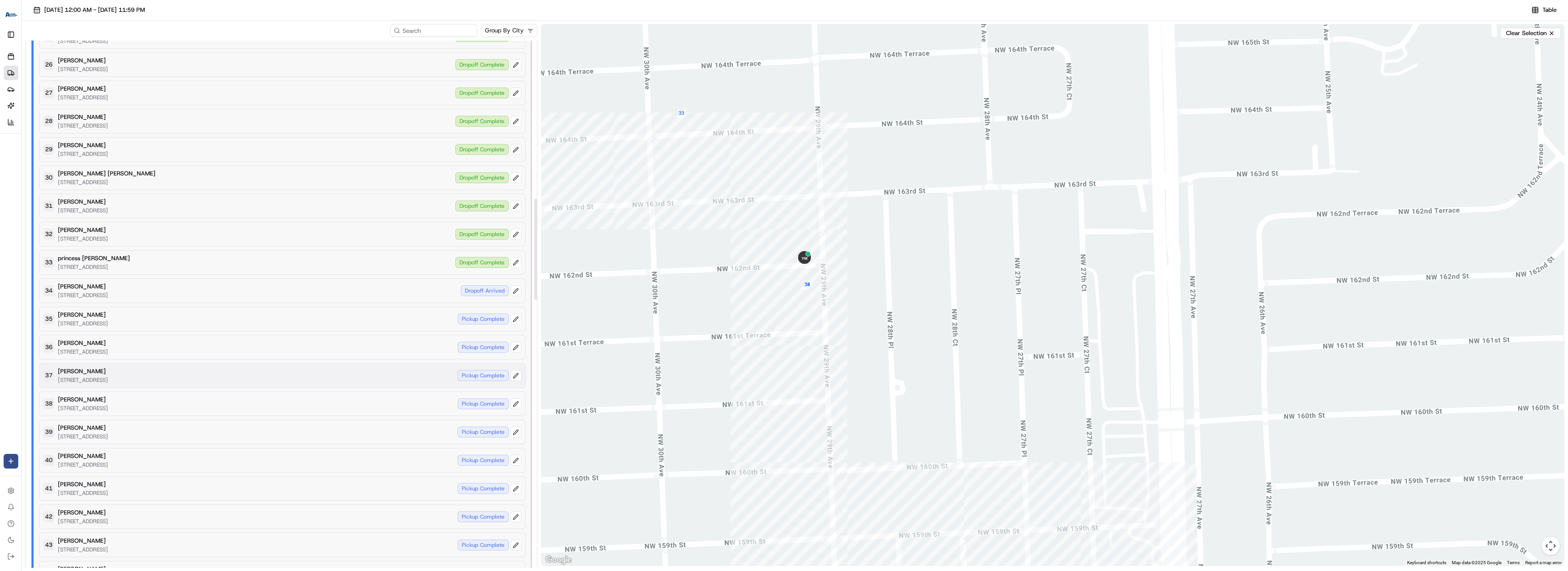
scroll to position [866, 0]
